Goal: Information Seeking & Learning: Learn about a topic

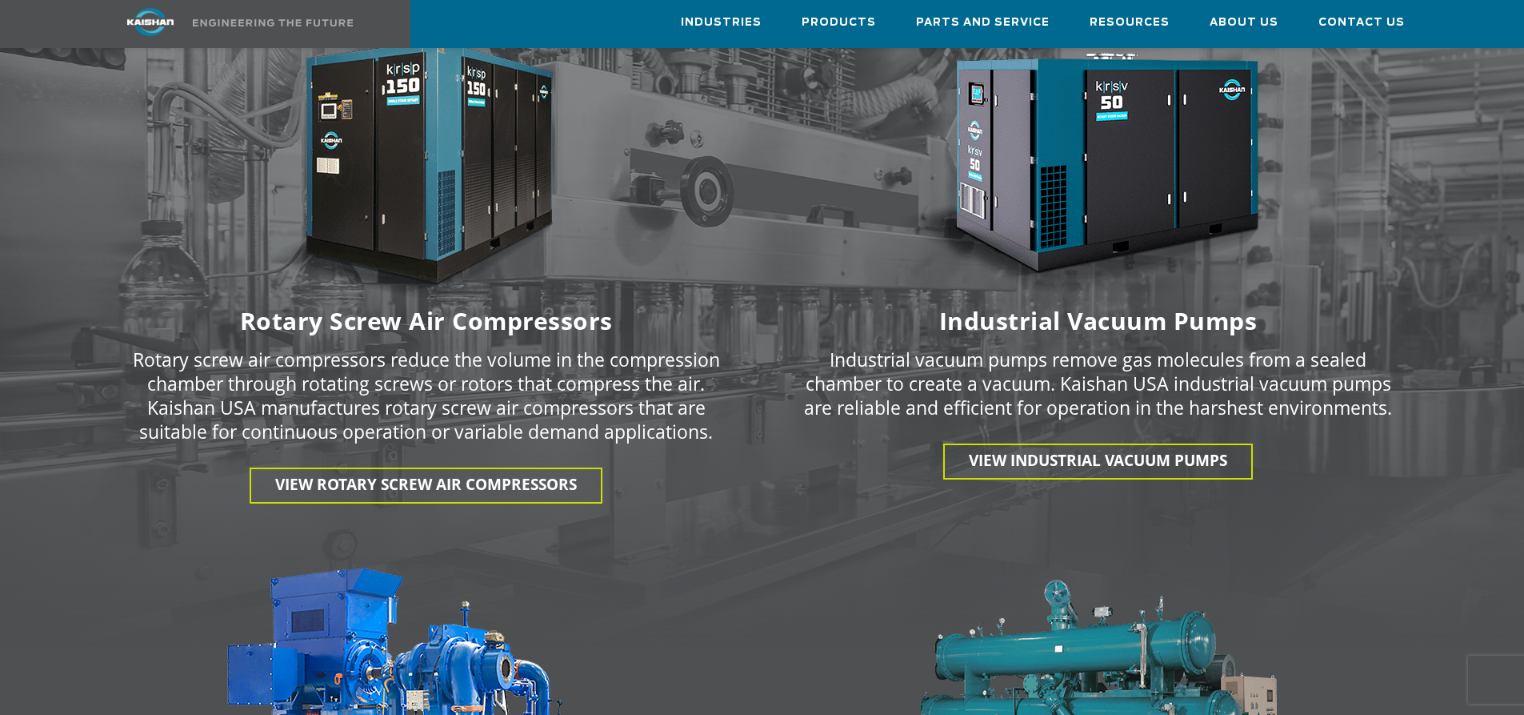
scroll to position [2241, 0]
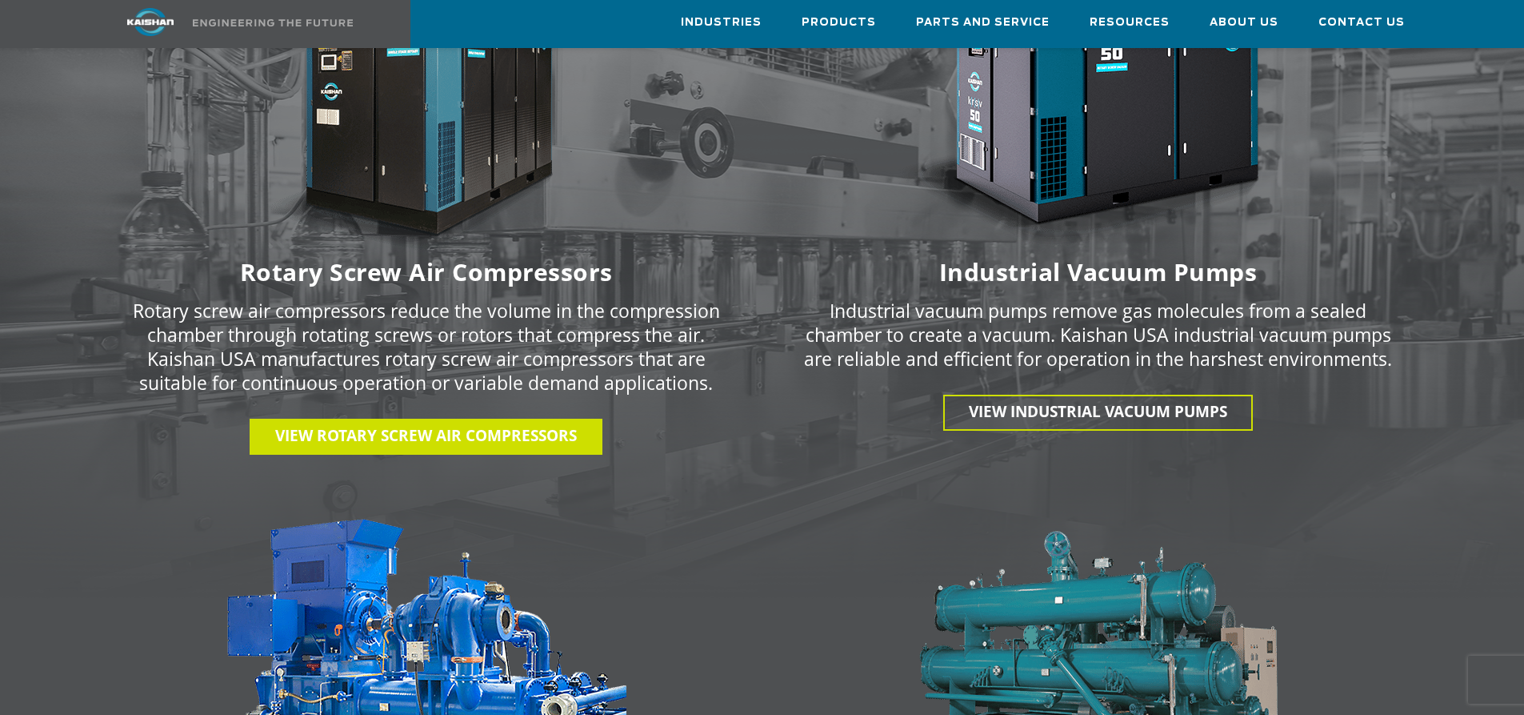
click at [426, 425] on span "View Rotary Screw Air Compressors" at bounding box center [426, 435] width 302 height 21
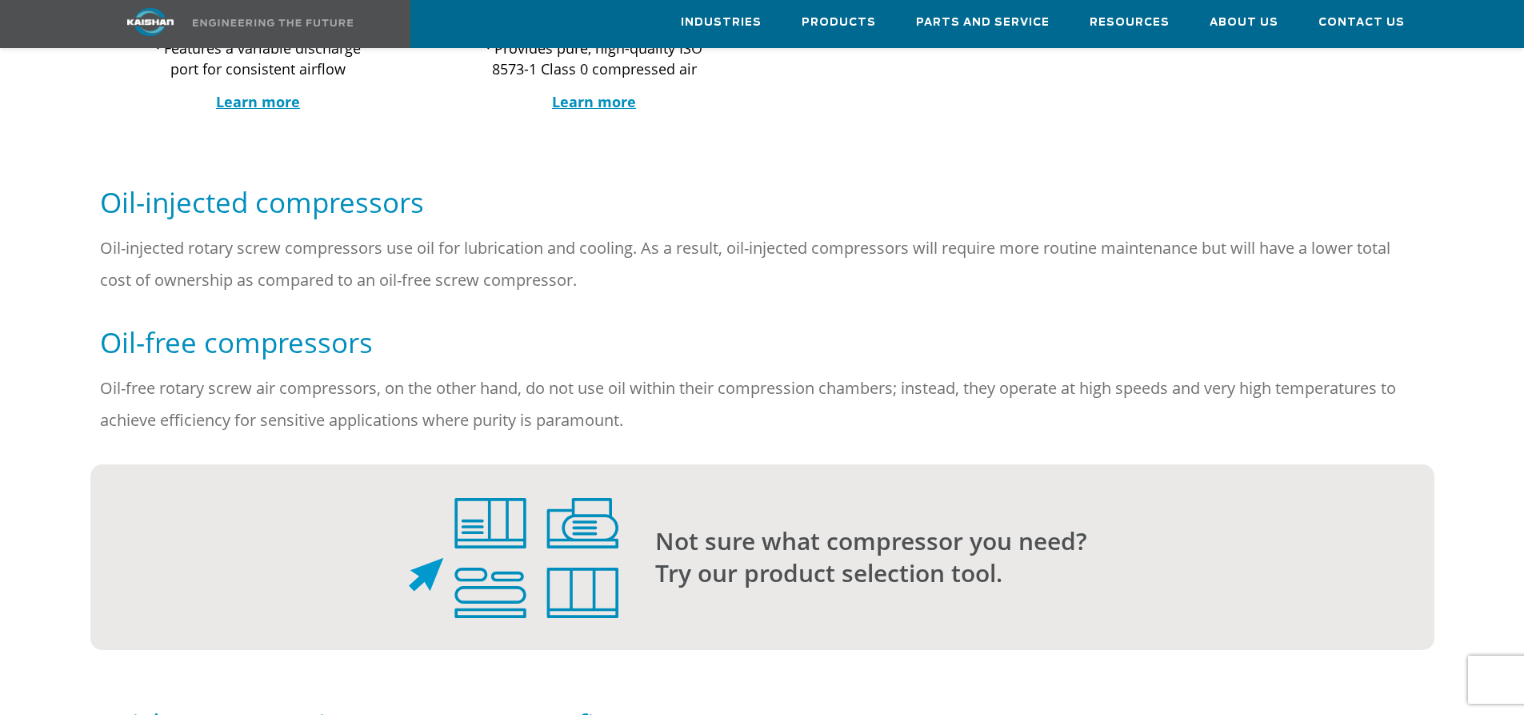
scroll to position [1120, 0]
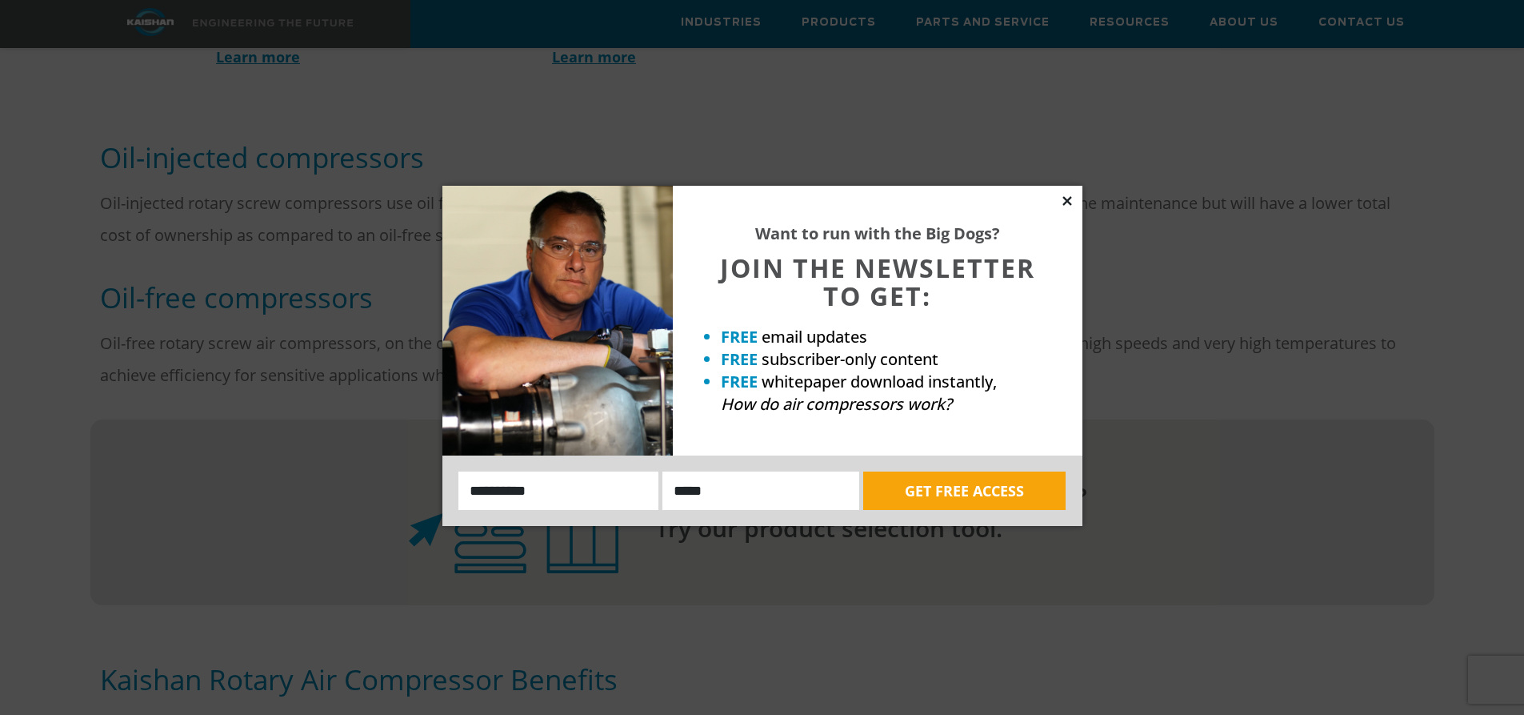
click at [1066, 199] on icon at bounding box center [1067, 200] width 9 height 9
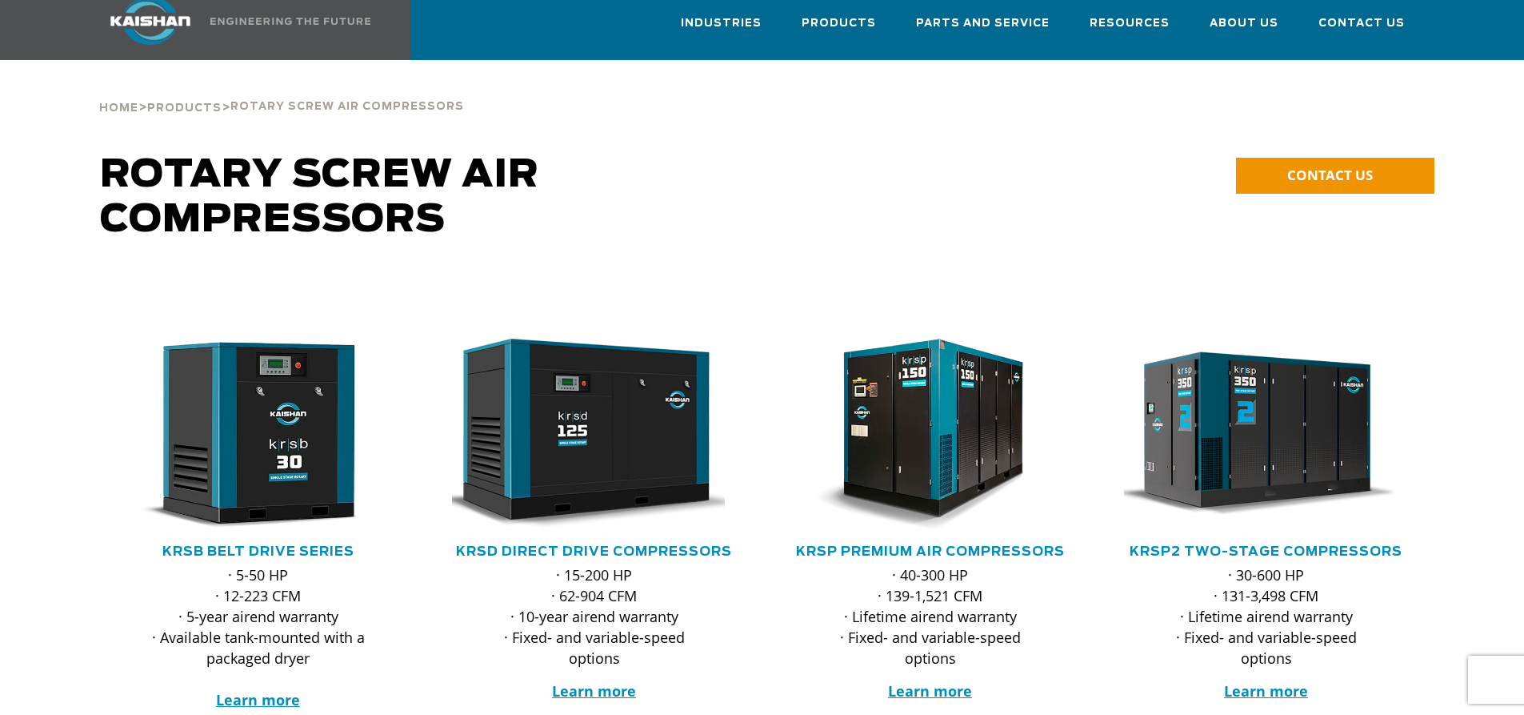
scroll to position [0, 0]
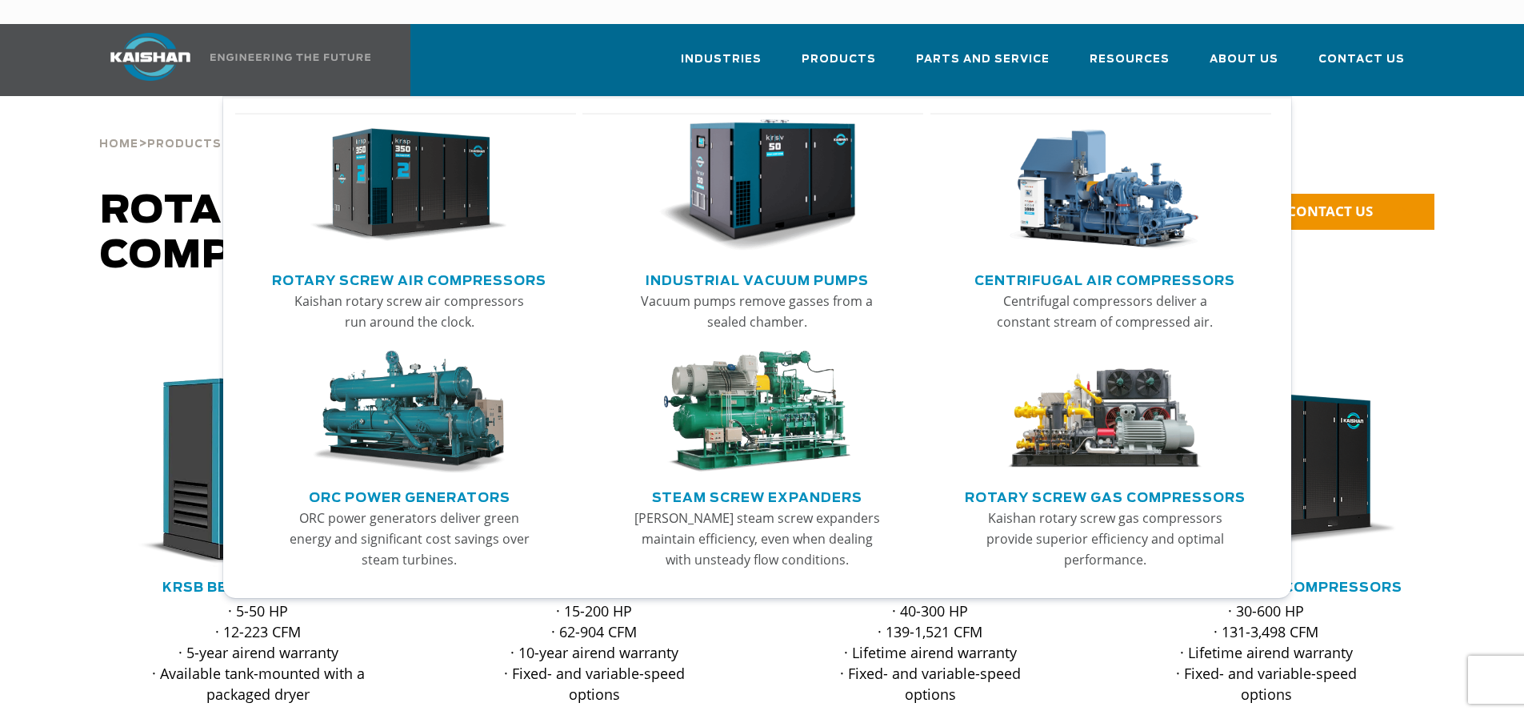
click at [767, 189] on img "Main menu" at bounding box center [757, 185] width 197 height 133
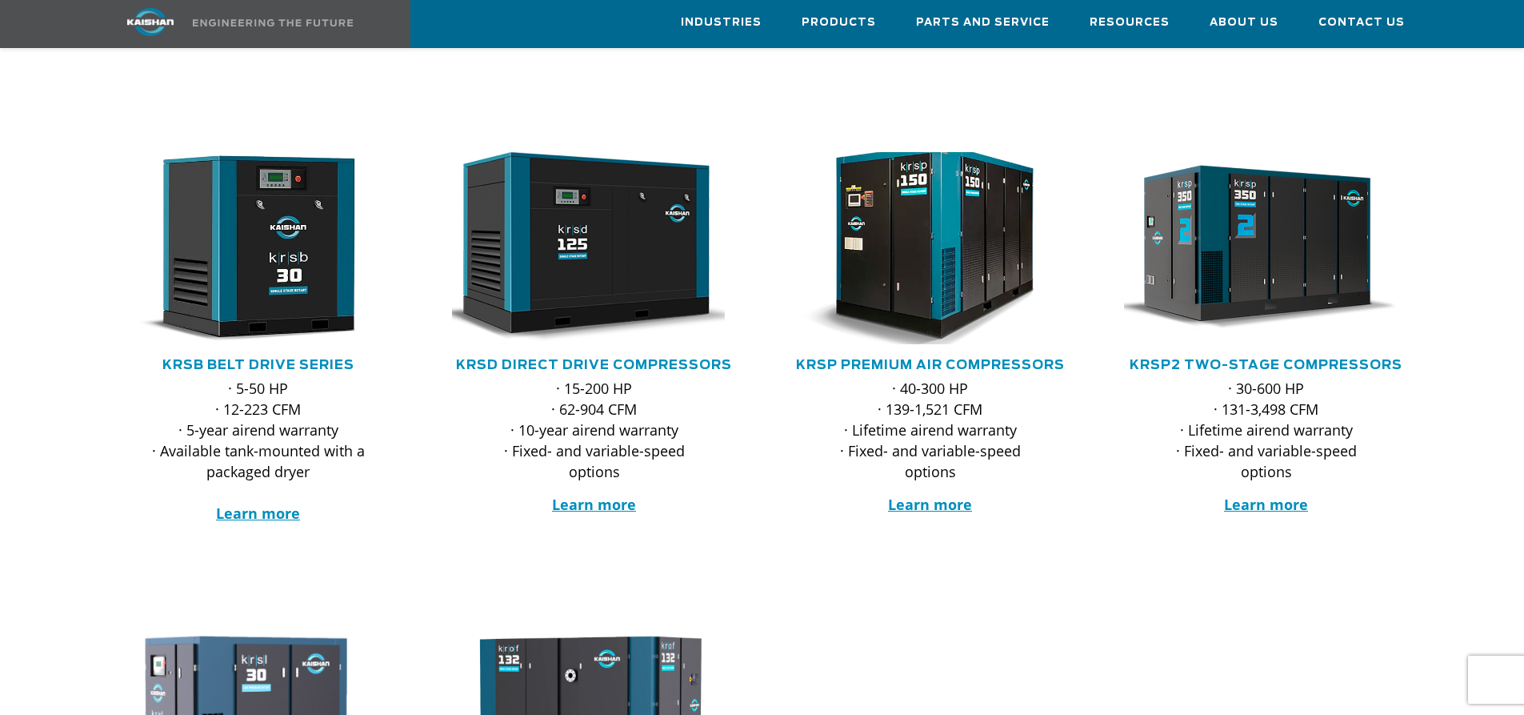
scroll to position [186, 0]
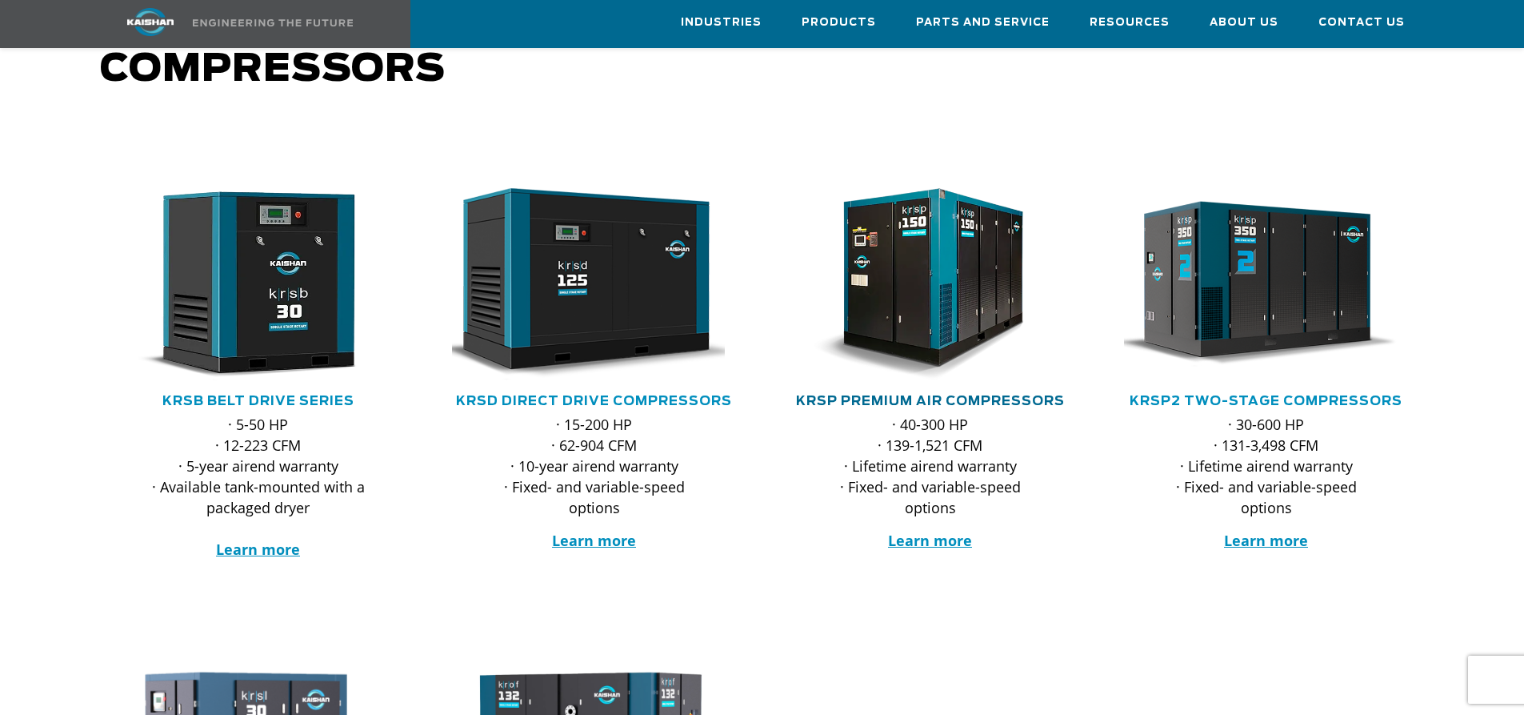
click at [918, 395] on link "KRSP Premium Air Compressors" at bounding box center [930, 401] width 269 height 13
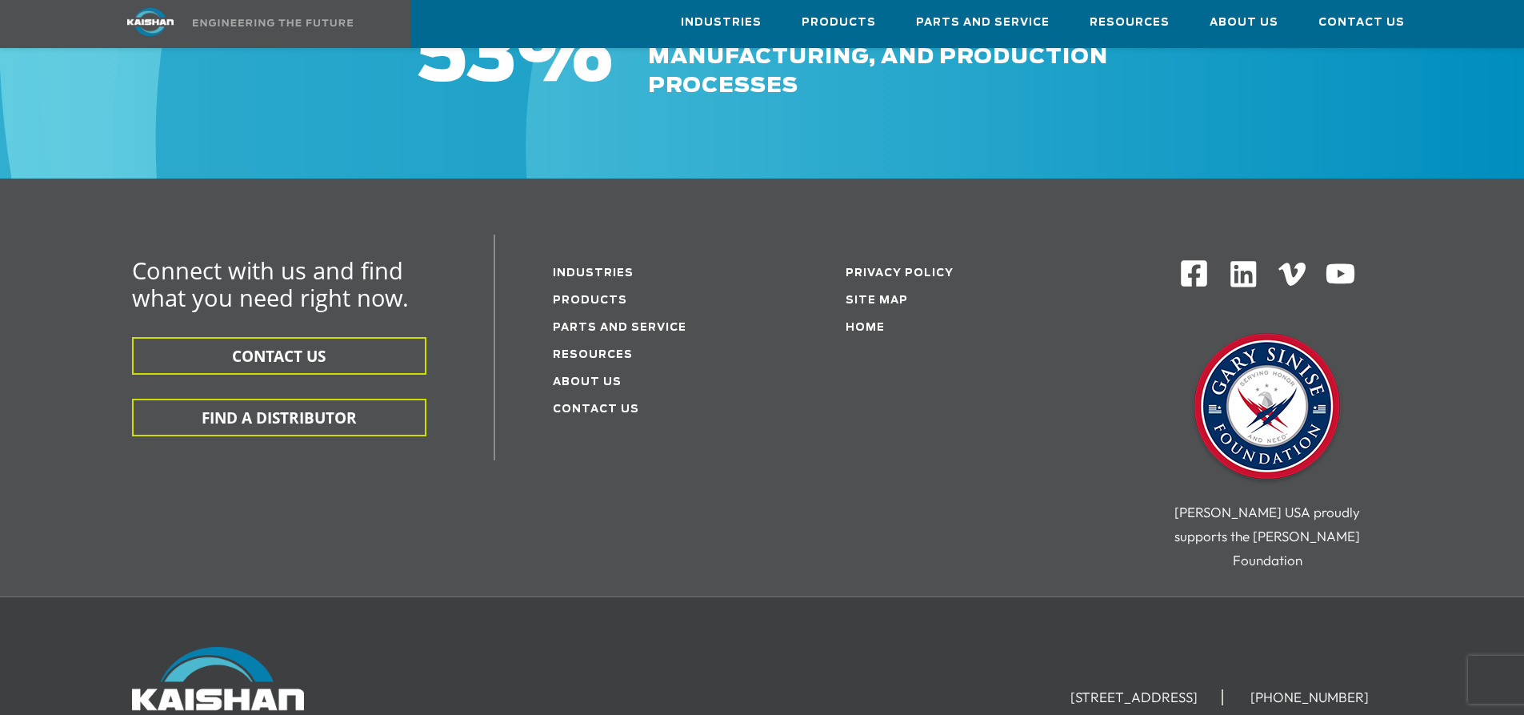
scroll to position [2241, 0]
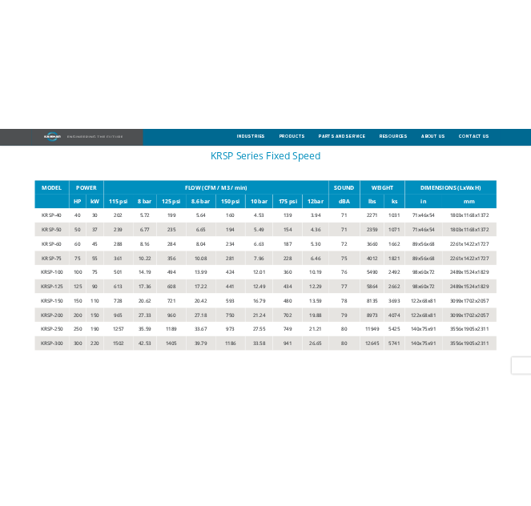
scroll to position [2801, 0]
